Goal: Task Accomplishment & Management: Manage account settings

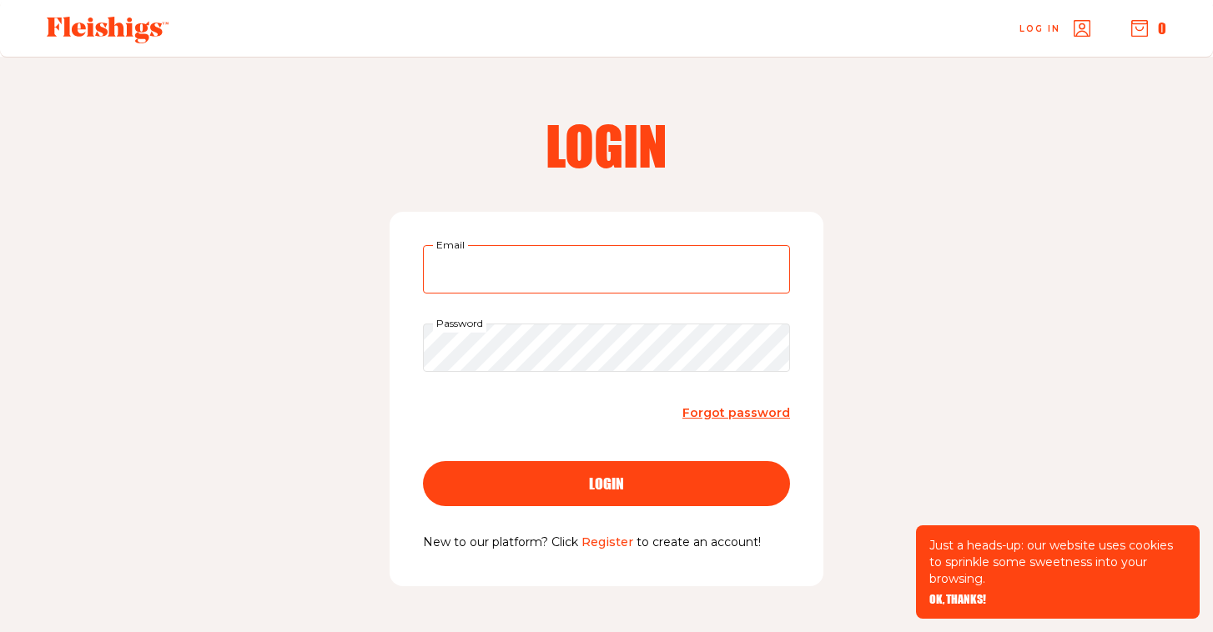
type input "[EMAIL_ADDRESS][DOMAIN_NAME]"
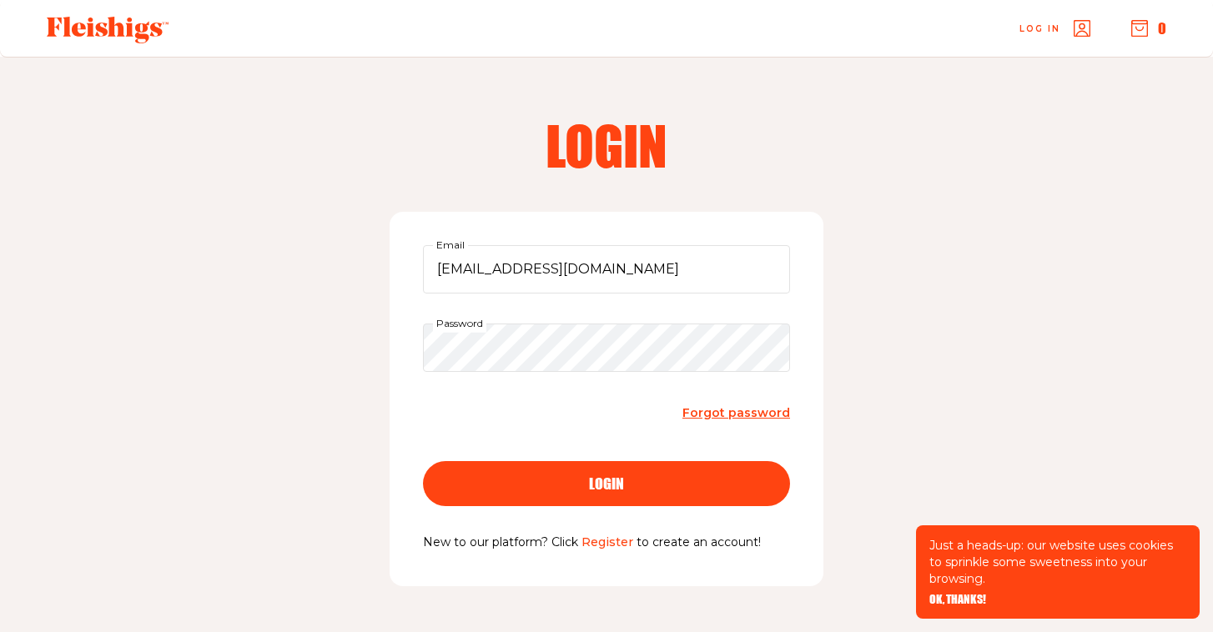
click at [614, 476] on span "login" at bounding box center [606, 468] width 35 height 15
click at [528, 294] on form "Email Password Forgot password login" at bounding box center [606, 389] width 367 height 288
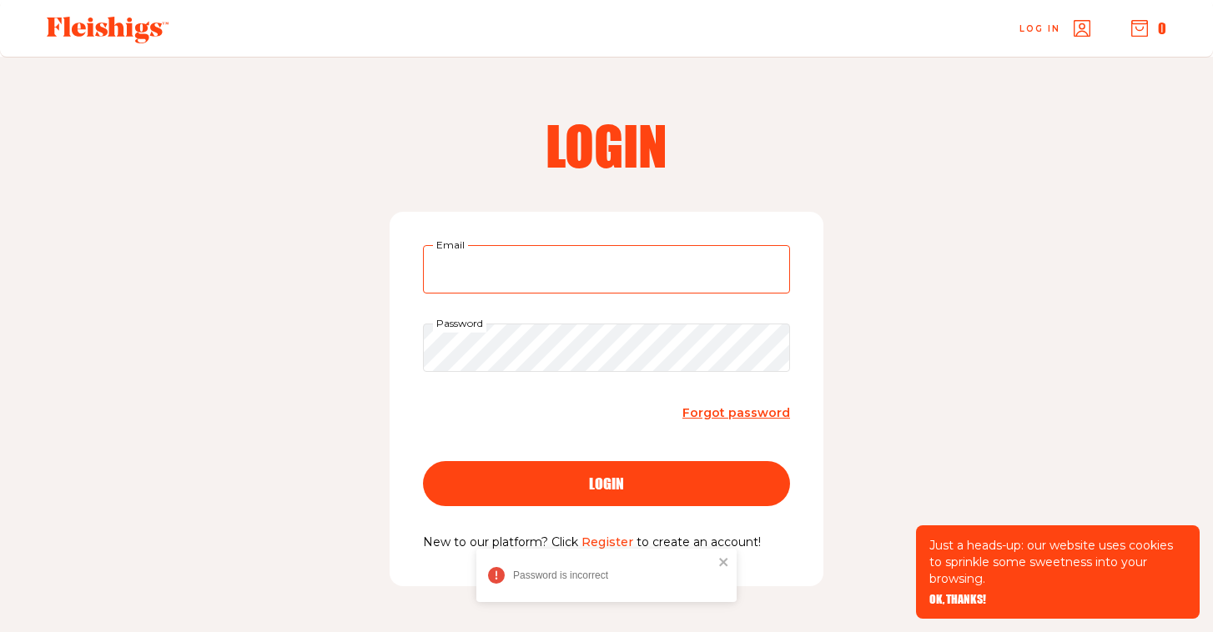
click at [529, 275] on input "Email" at bounding box center [606, 269] width 367 height 48
type input "[EMAIL_ADDRESS][DOMAIN_NAME]"
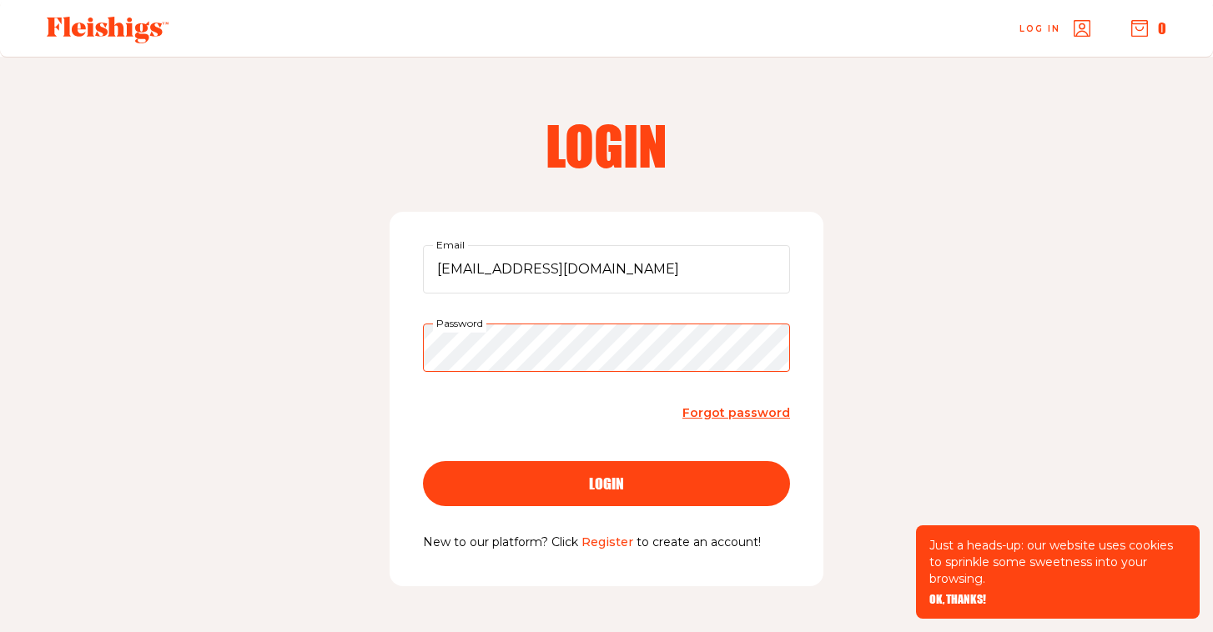
click at [281, 345] on div "Login [EMAIL_ADDRESS][DOMAIN_NAME] Email Password Forgot password login New to …" at bounding box center [606, 362] width 1213 height 610
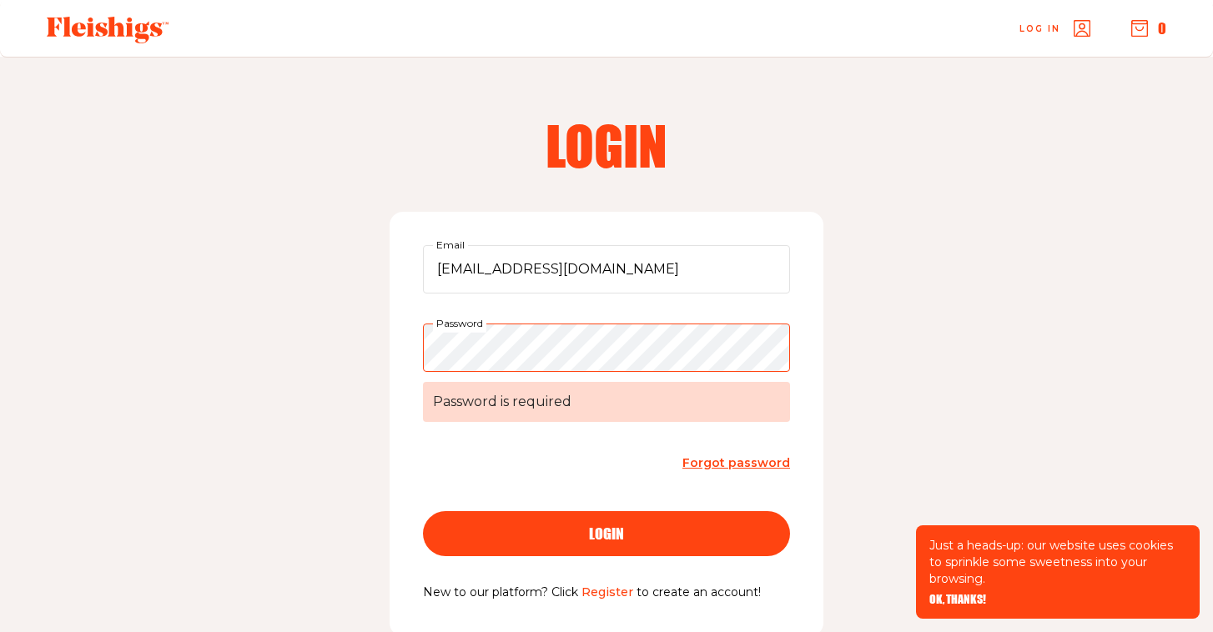
click at [719, 465] on span "Forgot password" at bounding box center [737, 463] width 108 height 15
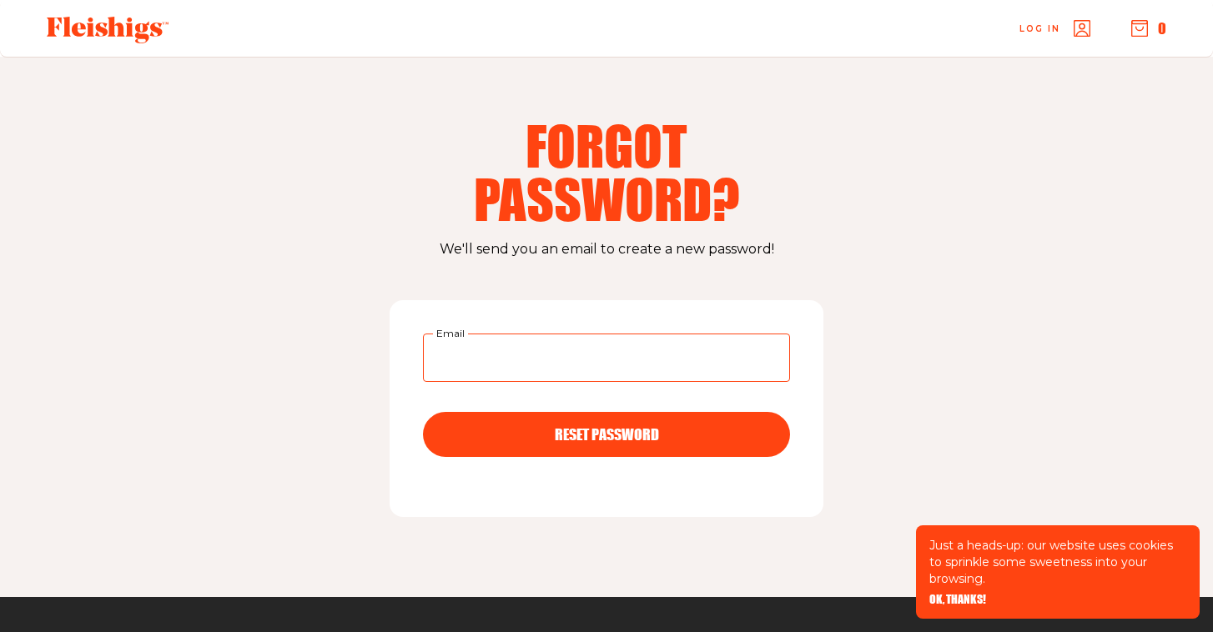
click at [490, 357] on input "Email" at bounding box center [606, 358] width 367 height 48
type input "[EMAIL_ADDRESS][DOMAIN_NAME]"
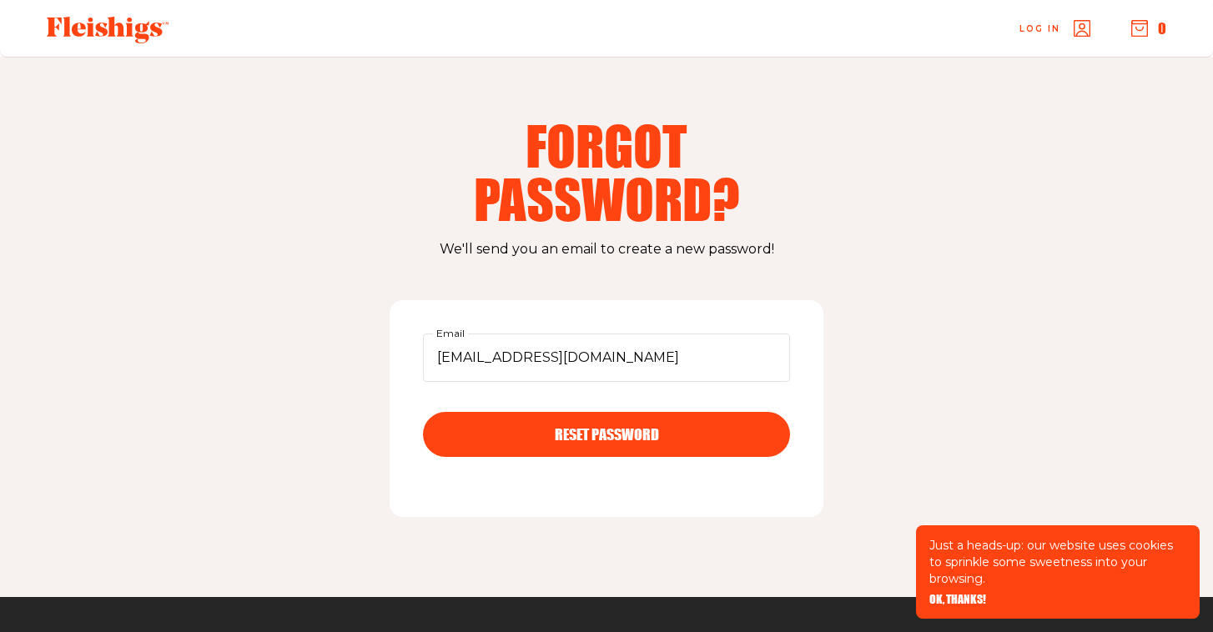
click at [662, 446] on button "RESET PASSWORD" at bounding box center [606, 434] width 367 height 45
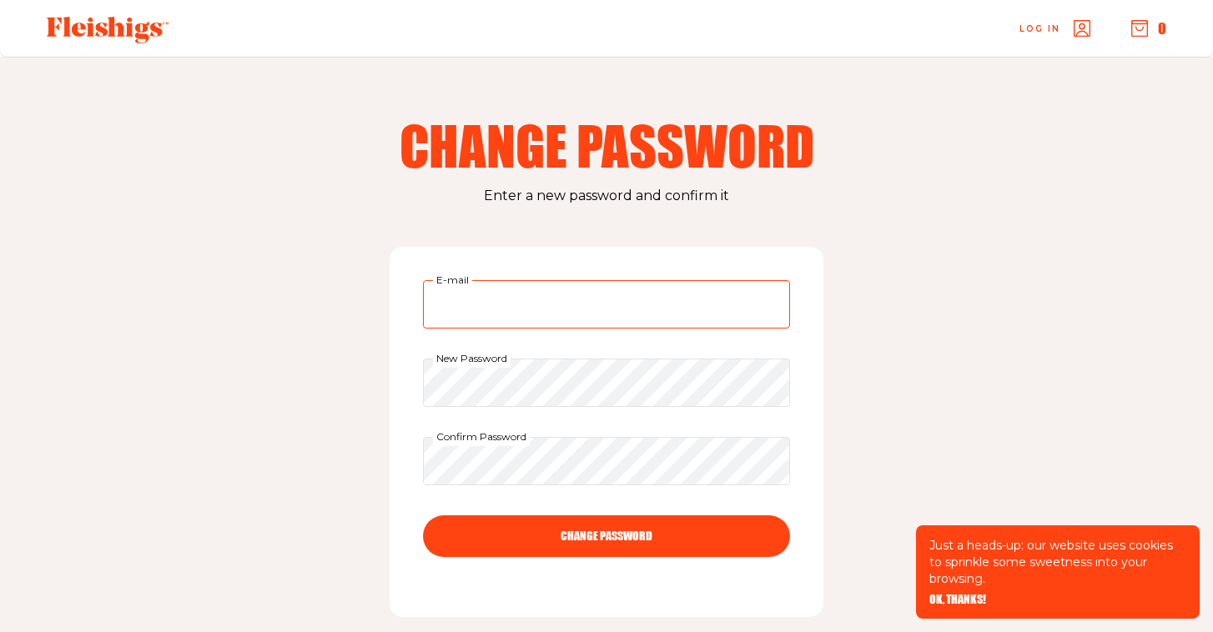
click at [527, 300] on input "E-mail" at bounding box center [606, 304] width 367 height 48
type input "[EMAIL_ADDRESS][DOMAIN_NAME]"
click at [548, 544] on button "CHANGE PASSWORD" at bounding box center [606, 537] width 367 height 42
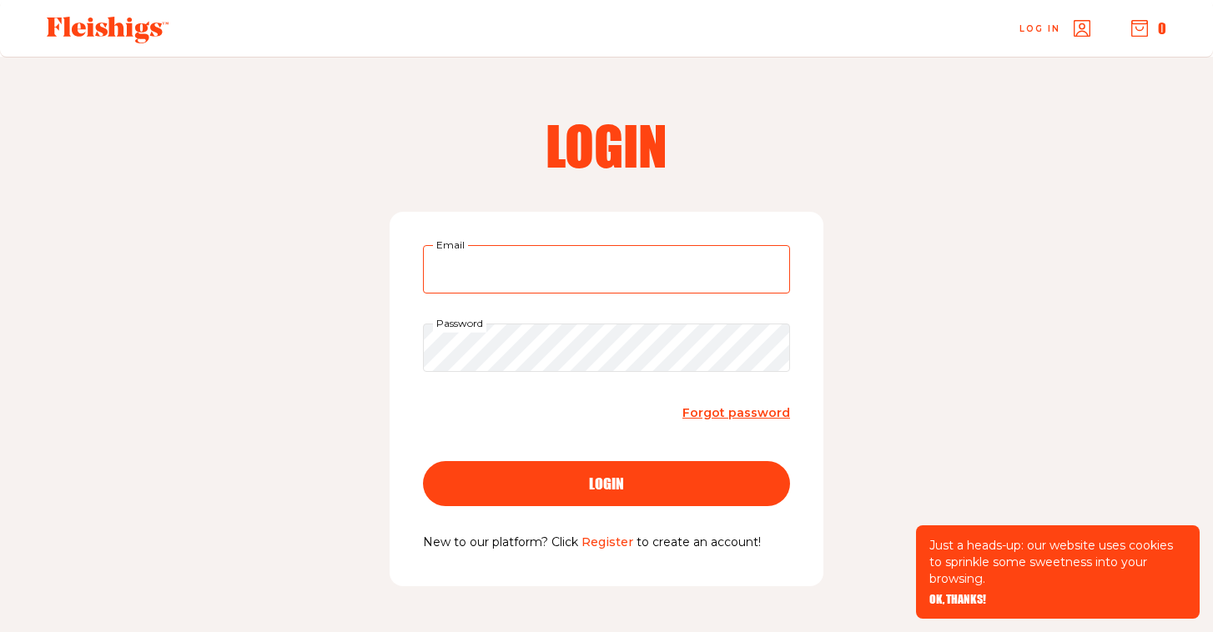
type input "estylaz@gmail.com"
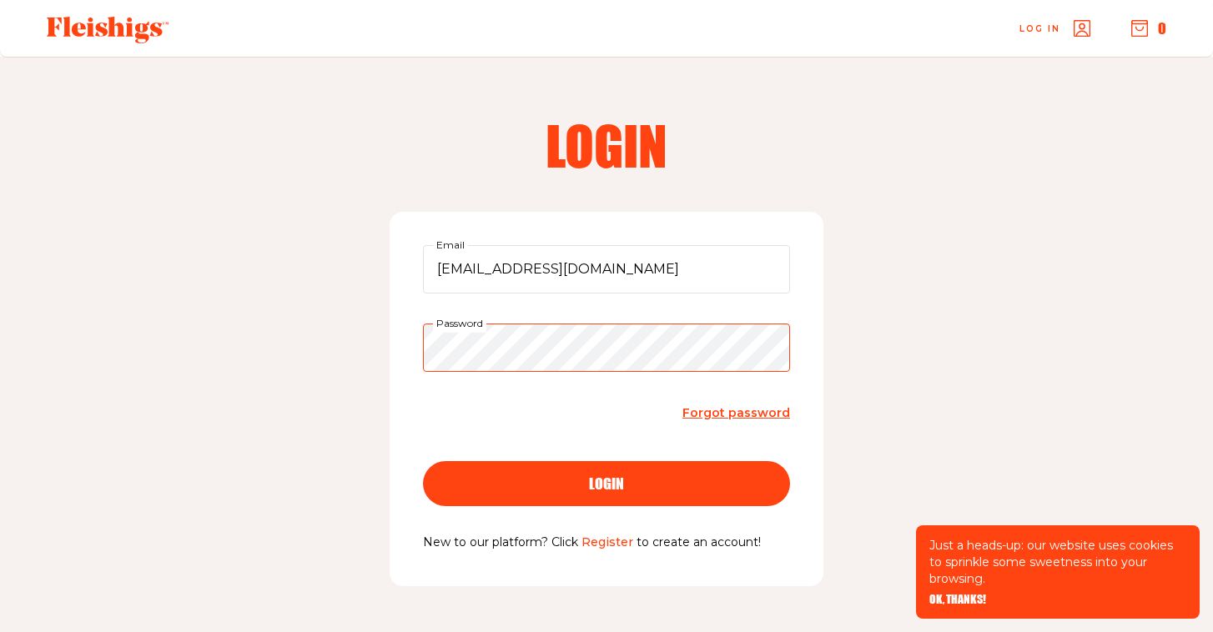
click at [607, 482] on button "login" at bounding box center [606, 483] width 367 height 45
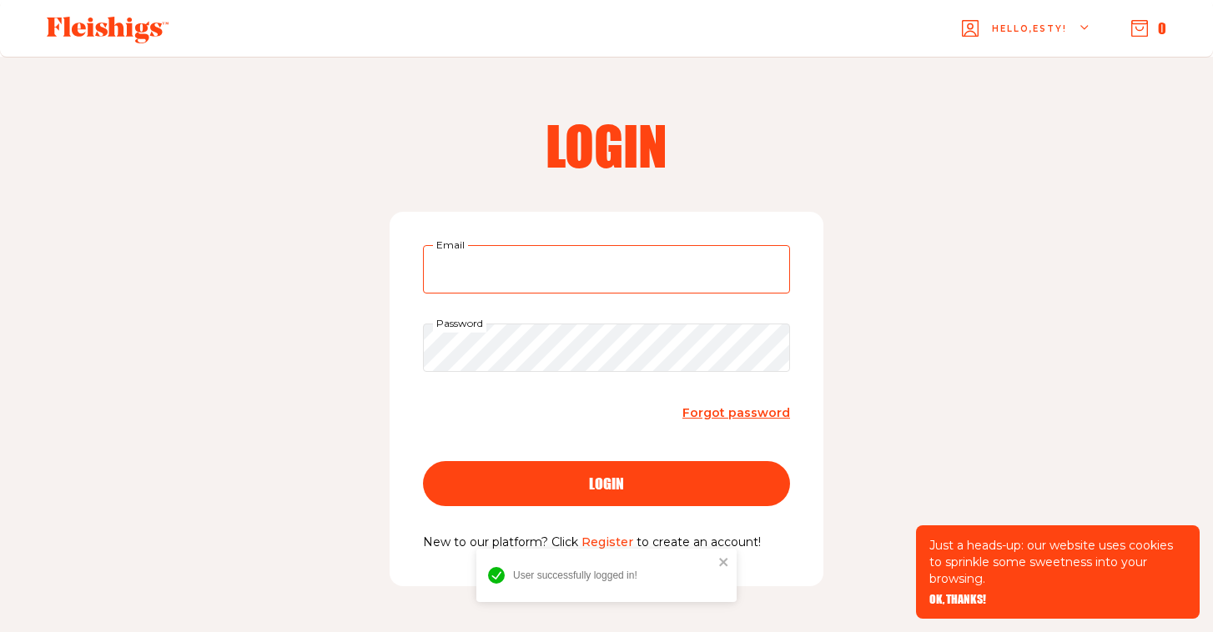
type input "estylaz@gmail.com"
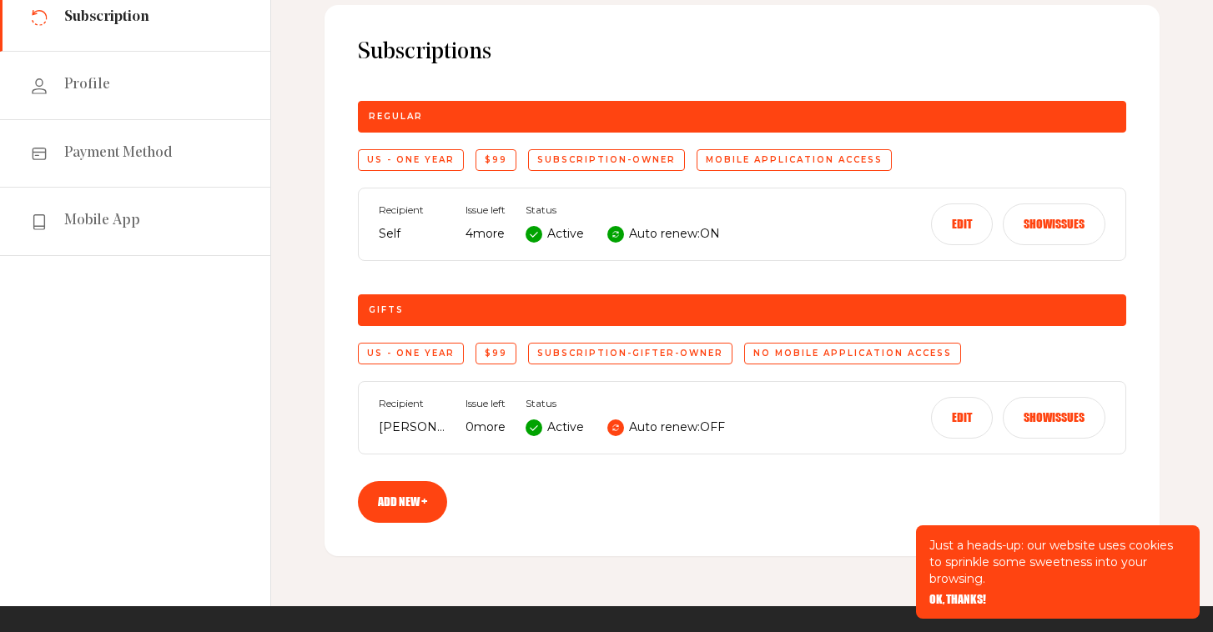
scroll to position [176, 0]
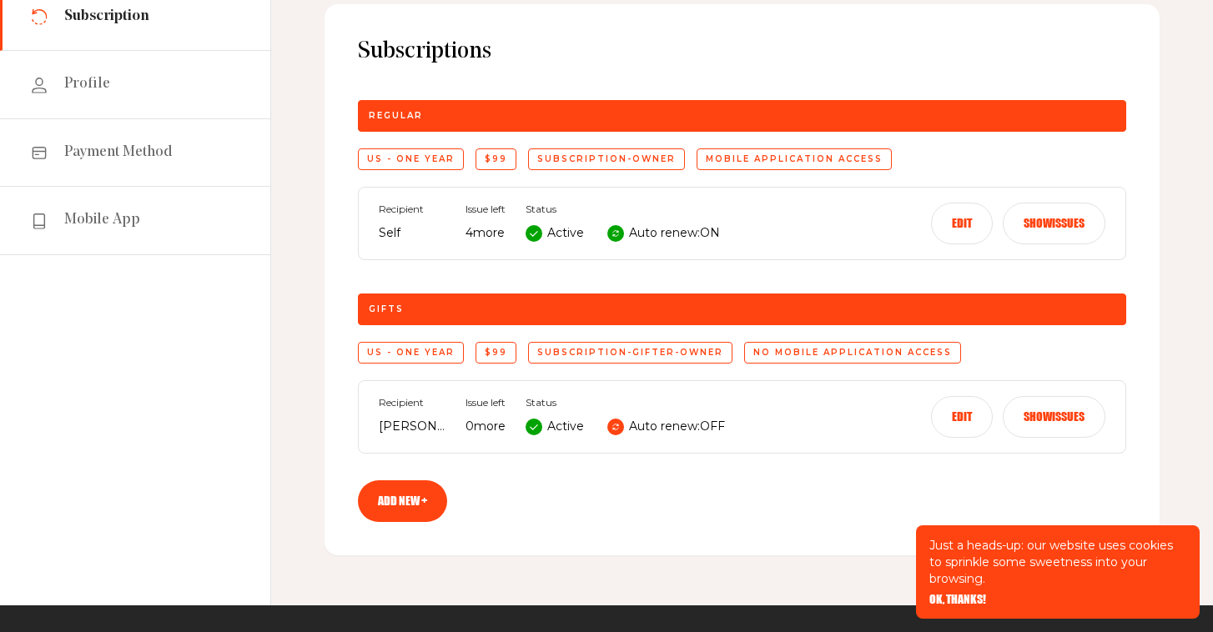
click at [1042, 221] on button "Show issues" at bounding box center [1054, 224] width 103 height 42
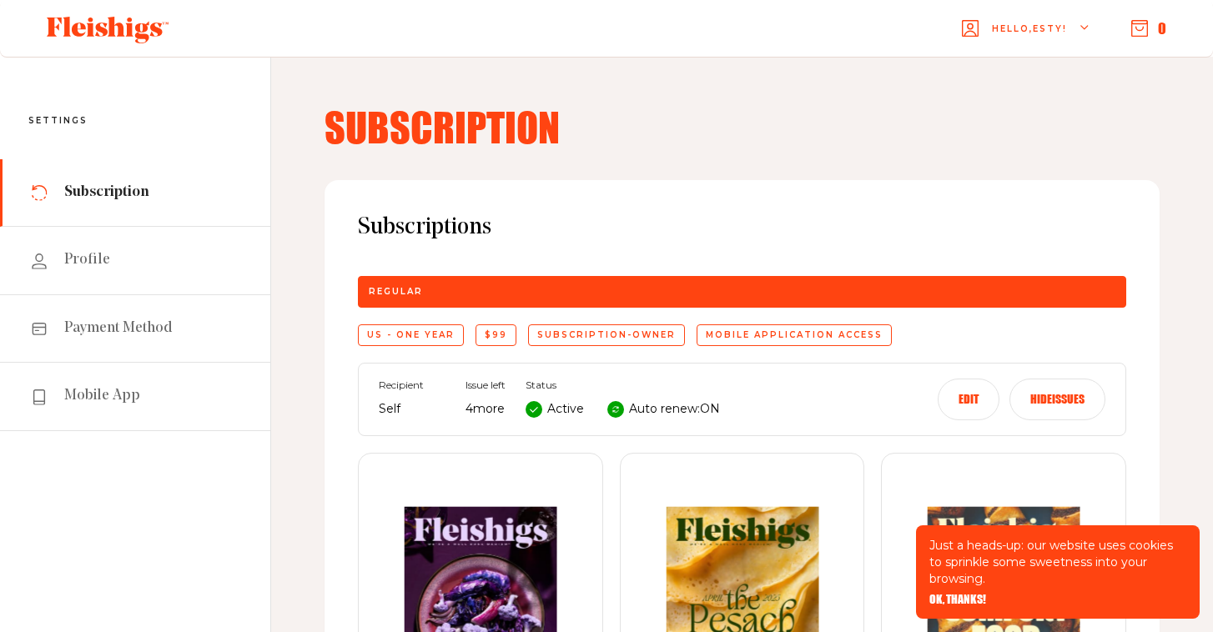
scroll to position [0, 0]
click at [101, 263] on span "Profile" at bounding box center [87, 260] width 46 height 20
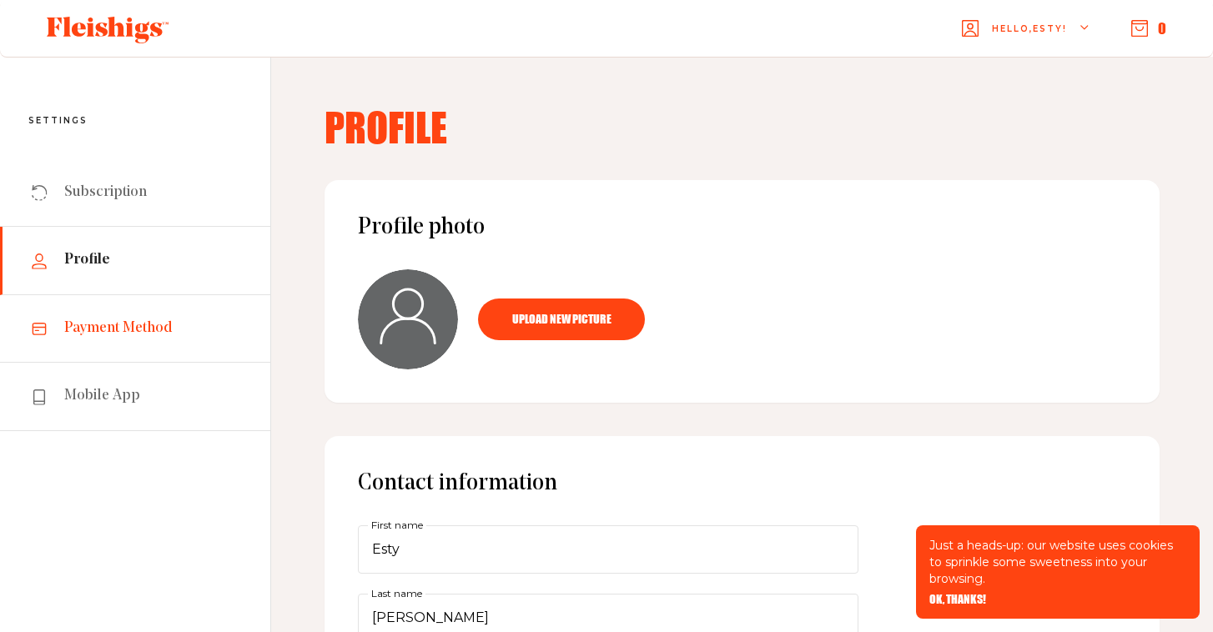
click at [139, 315] on link "Payment Method" at bounding box center [135, 329] width 270 height 68
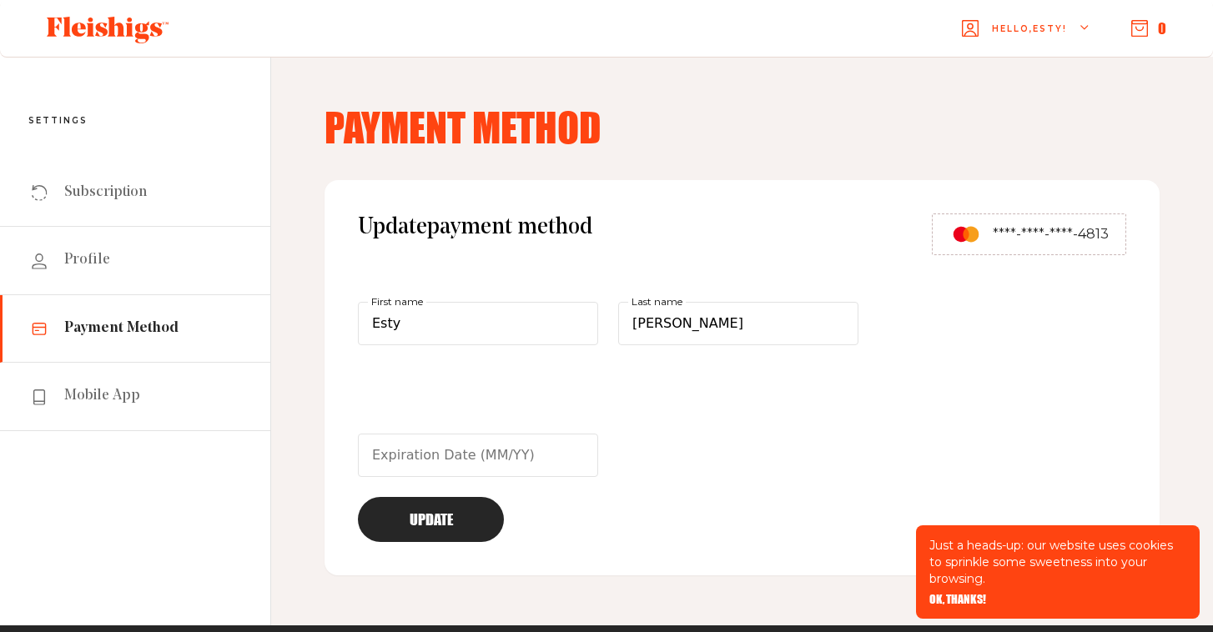
click at [114, 28] on use at bounding box center [108, 30] width 122 height 27
